Goal: Check status: Check status

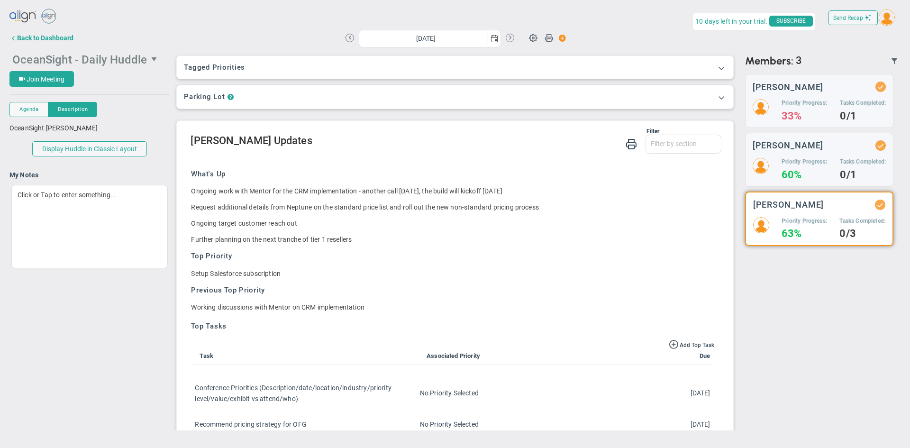
scroll to position [78, 0]
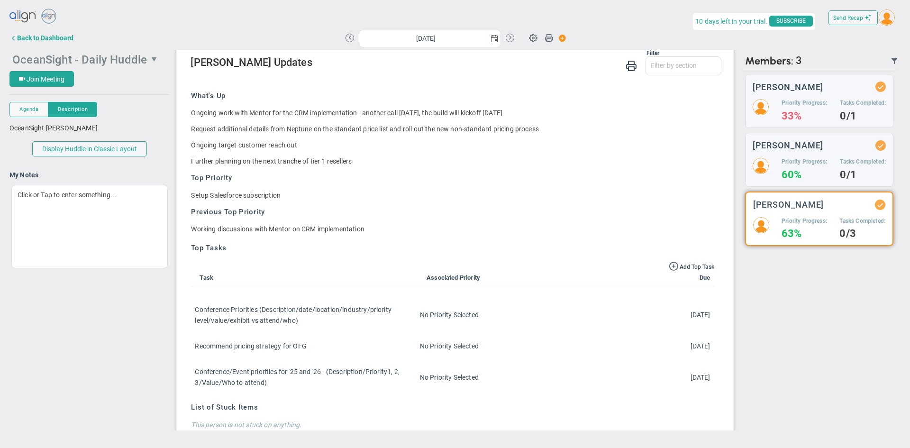
click at [53, 61] on span "OceanSight - Daily Huddle" at bounding box center [79, 59] width 135 height 13
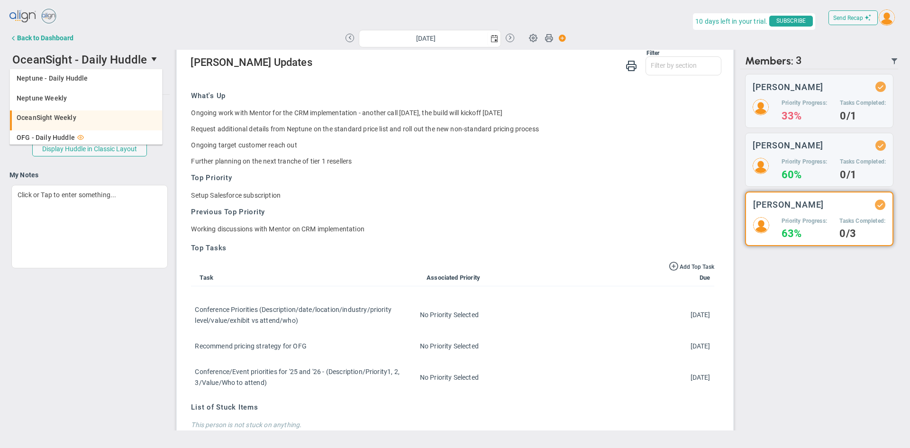
click at [55, 115] on span "OceanSight Weekly" at bounding box center [47, 117] width 60 height 7
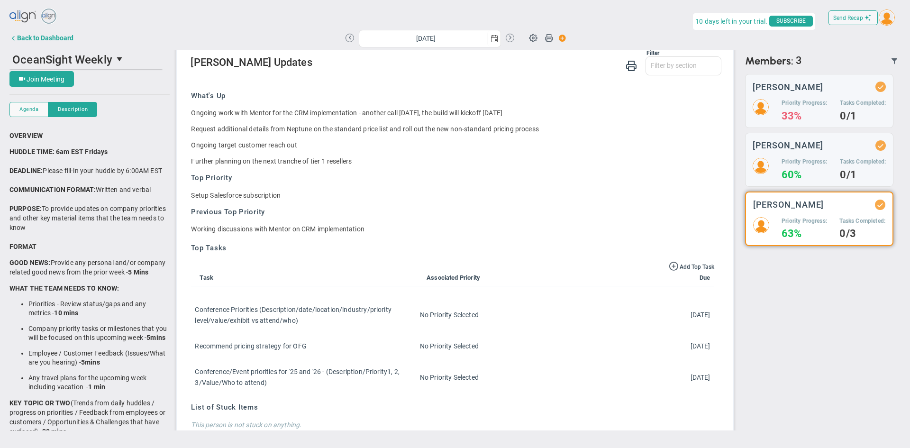
scroll to position [0, 0]
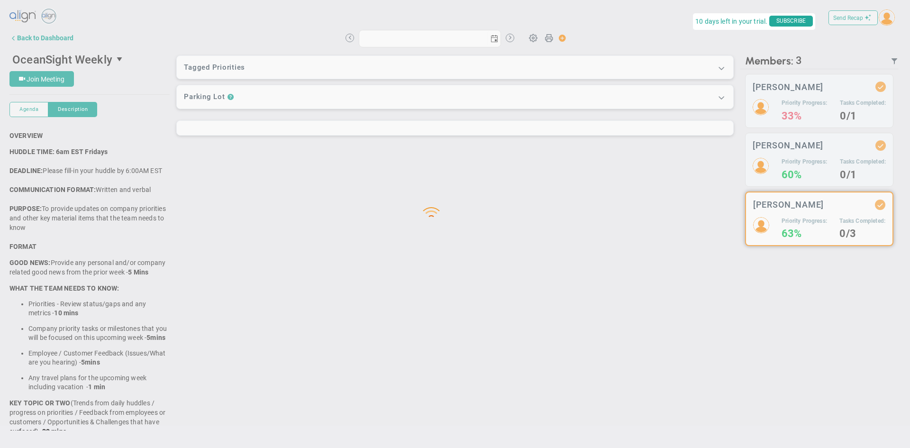
type input "[DATE]"
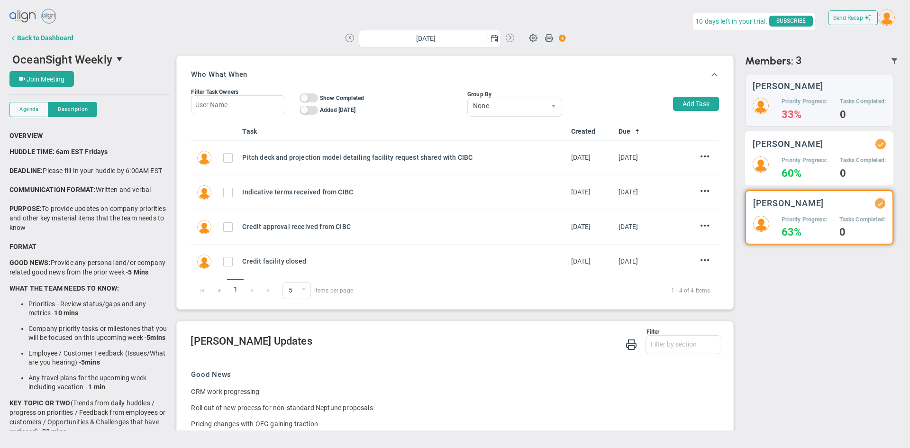
click at [801, 165] on div "Priority Progress: 60%" at bounding box center [805, 166] width 46 height 21
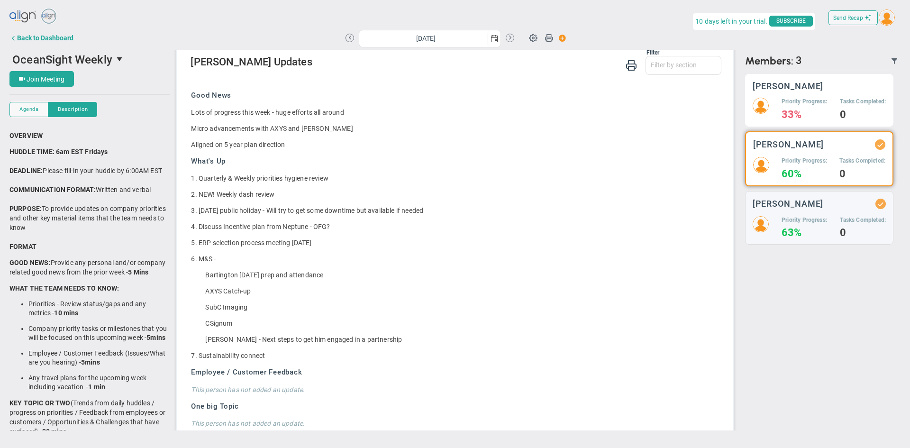
click at [824, 112] on h4 "33%" at bounding box center [805, 114] width 46 height 9
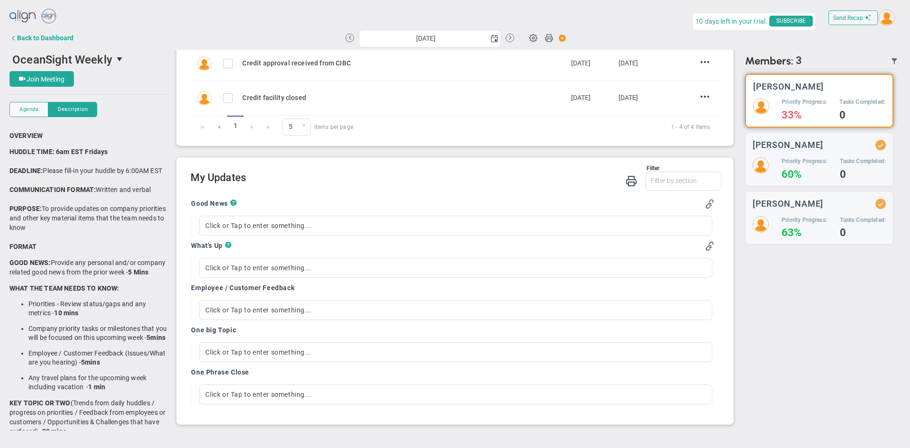
scroll to position [166, 0]
click at [276, 266] on div "Click or Tap to enter something..." at bounding box center [455, 268] width 513 height 20
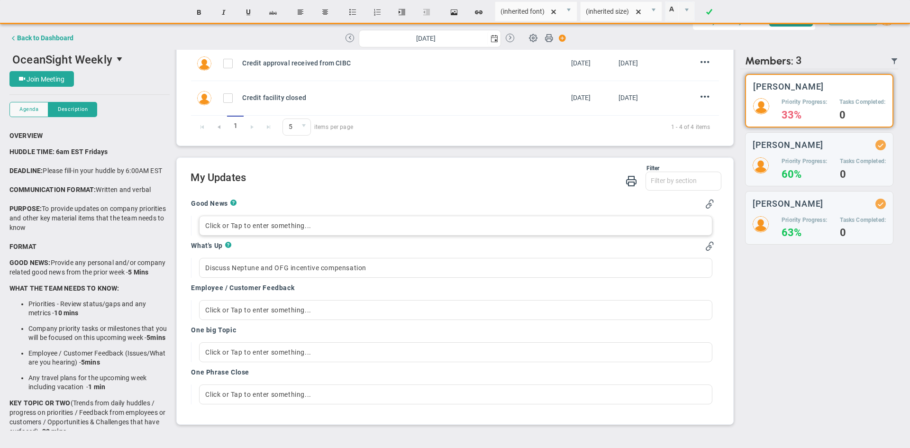
click at [255, 220] on div "Click or Tap to enter something..." at bounding box center [455, 226] width 513 height 20
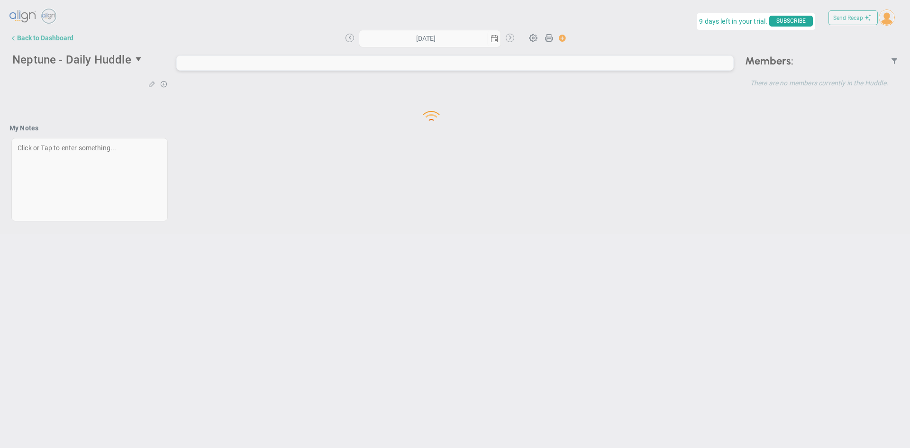
type input "[DATE]"
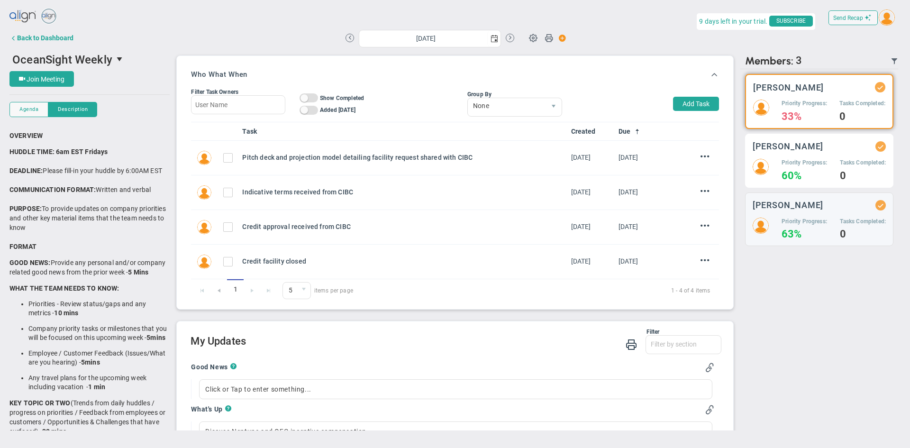
click at [814, 163] on h5 "Priority Progress:" at bounding box center [805, 163] width 46 height 8
